Goal: Transaction & Acquisition: Purchase product/service

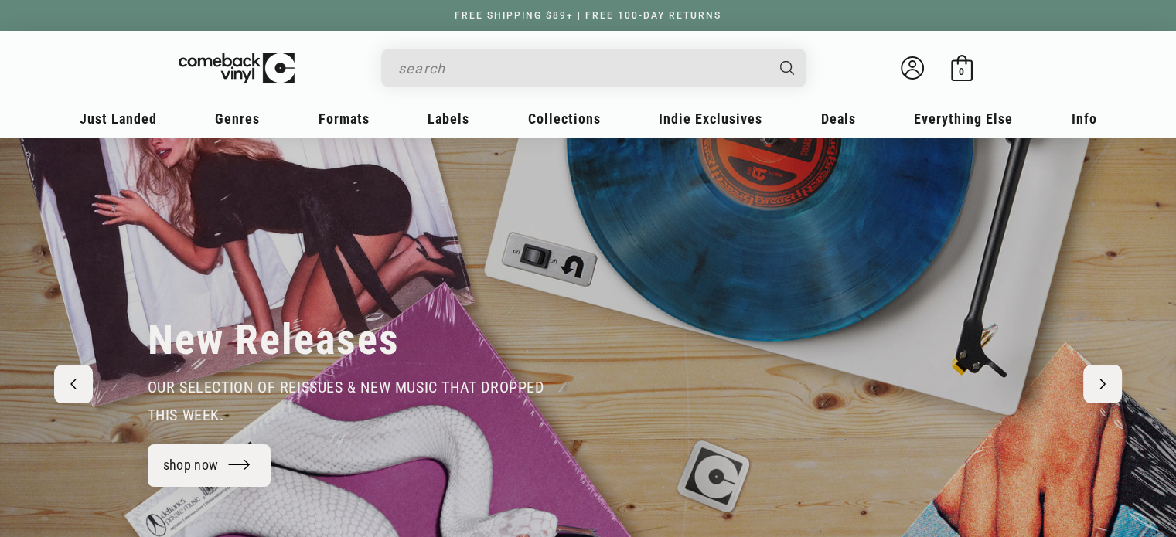
click at [530, 75] on input "Search" at bounding box center [581, 69] width 366 height 32
type input "dook"
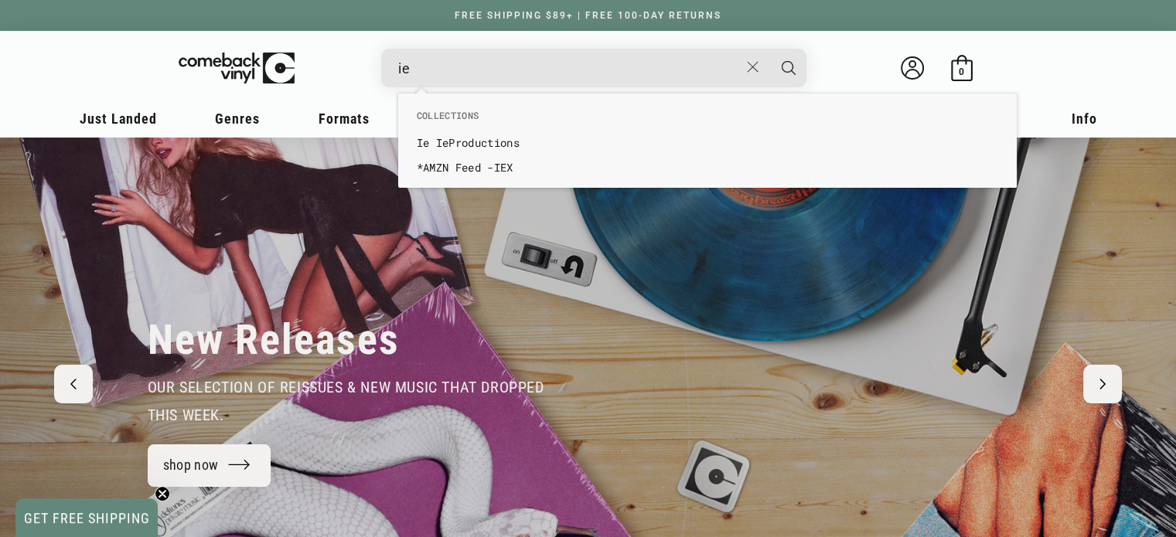
type input "i"
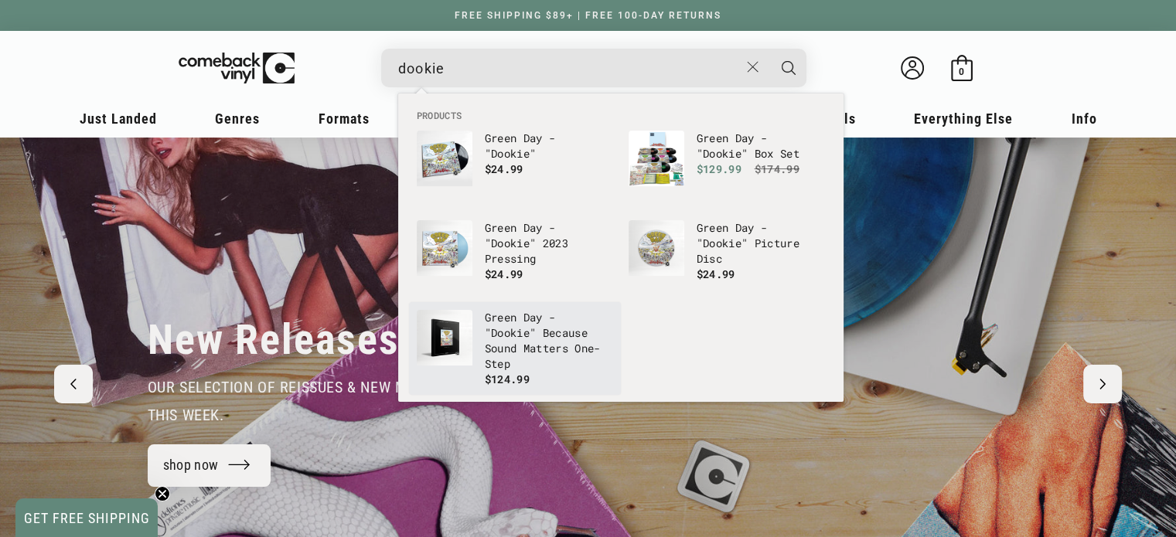
type input "dookie"
click at [523, 324] on p "Green Day - " Dookie " Because Sound Matters One-Step" at bounding box center [549, 341] width 128 height 62
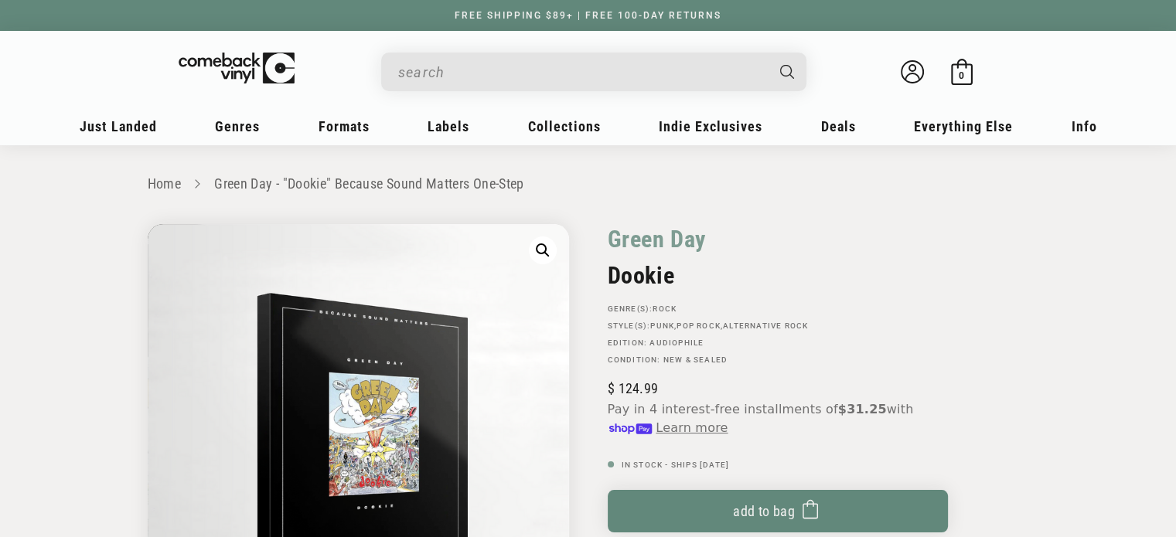
click at [578, 252] on div "Skip to product information Open media 1 in modal 1 / of 1 Actual appearance ma…" at bounding box center [368, 502] width 441 height 557
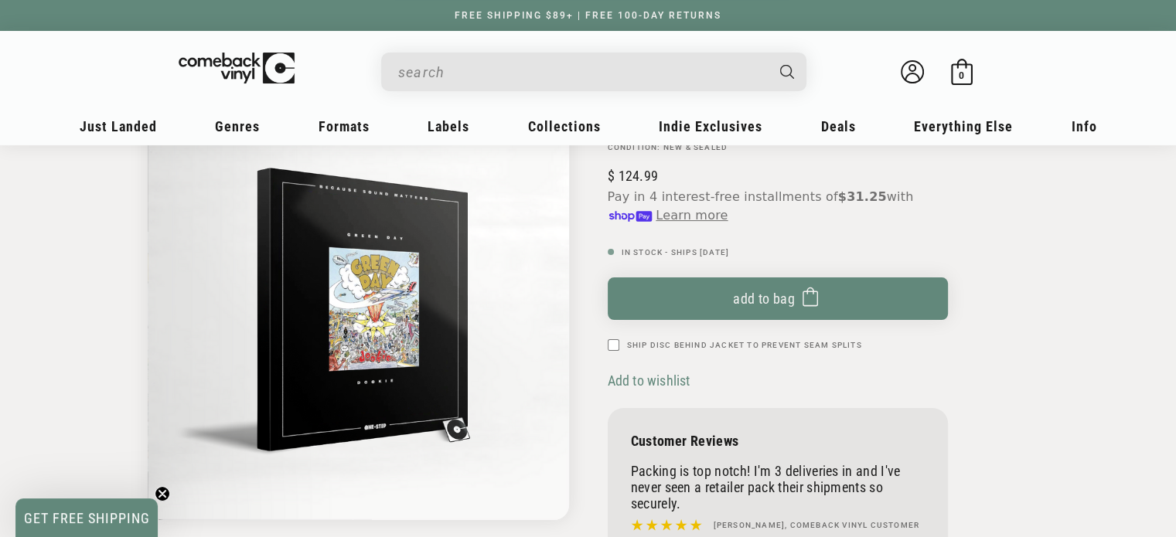
scroll to position [213, 0]
